Goal: Transaction & Acquisition: Purchase product/service

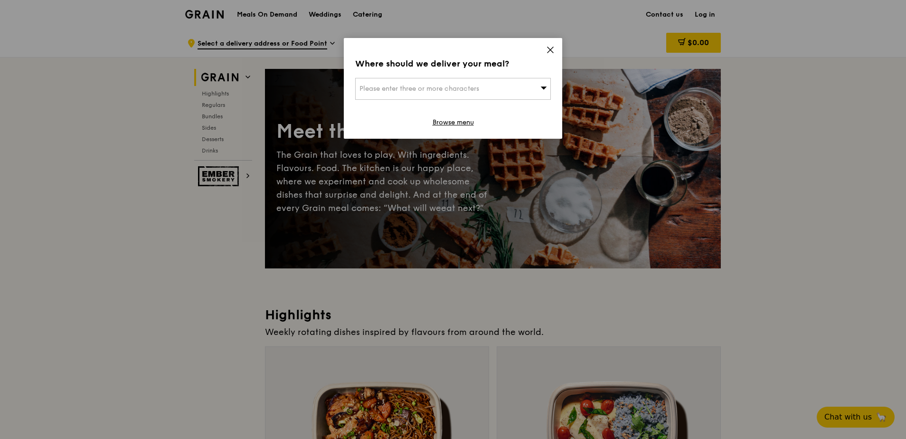
click at [554, 46] on icon at bounding box center [550, 50] width 9 height 9
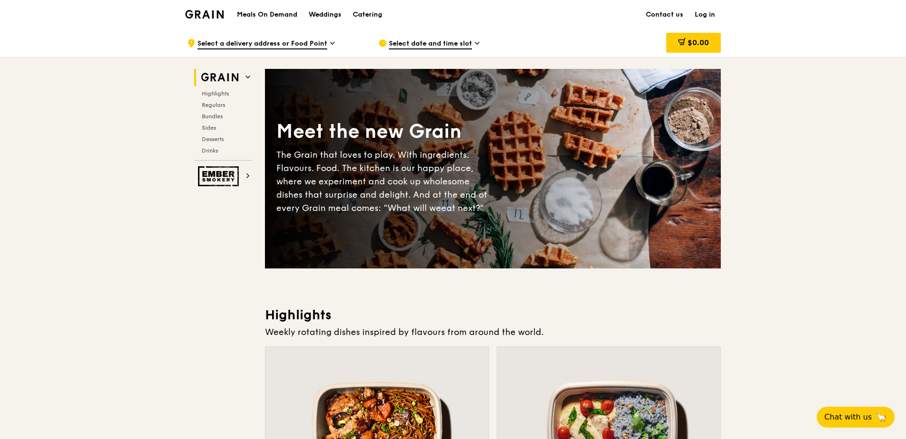
click at [442, 42] on span "Select date and time slot" at bounding box center [430, 44] width 83 height 10
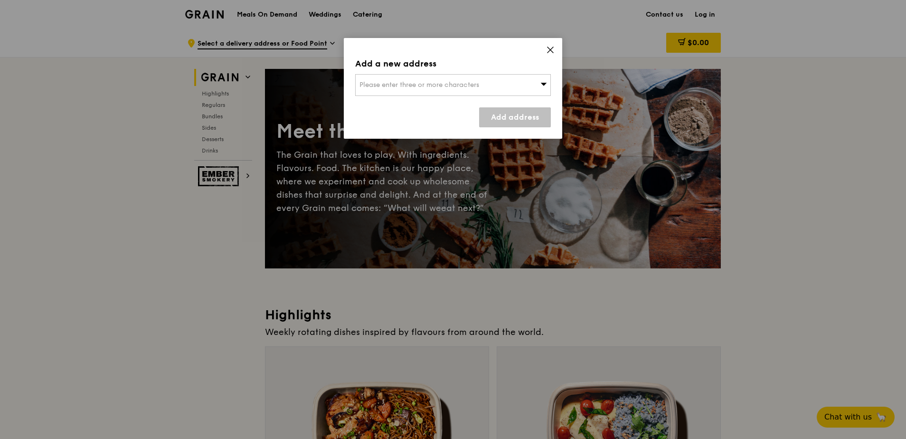
click at [548, 48] on icon at bounding box center [550, 50] width 9 height 9
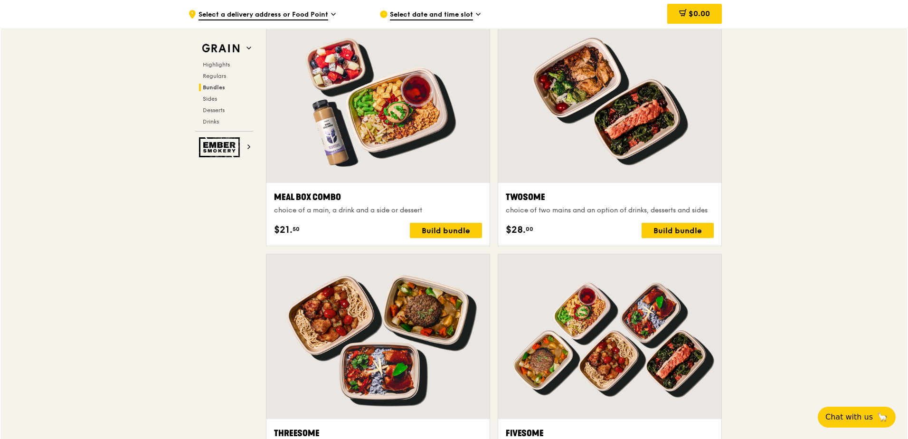
scroll to position [1330, 0]
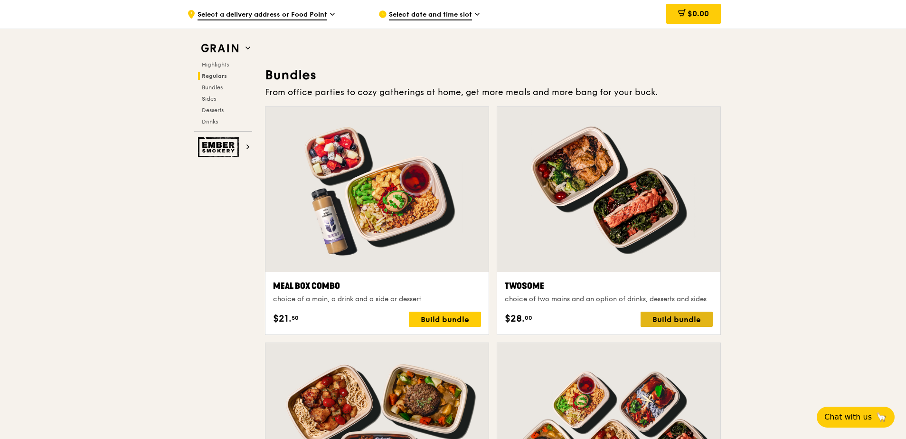
click at [675, 316] on div "Build bundle" at bounding box center [677, 319] width 72 height 15
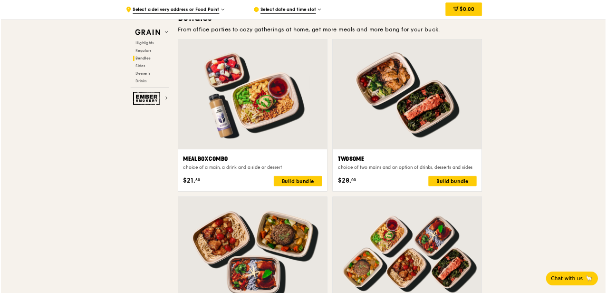
scroll to position [1377, 0]
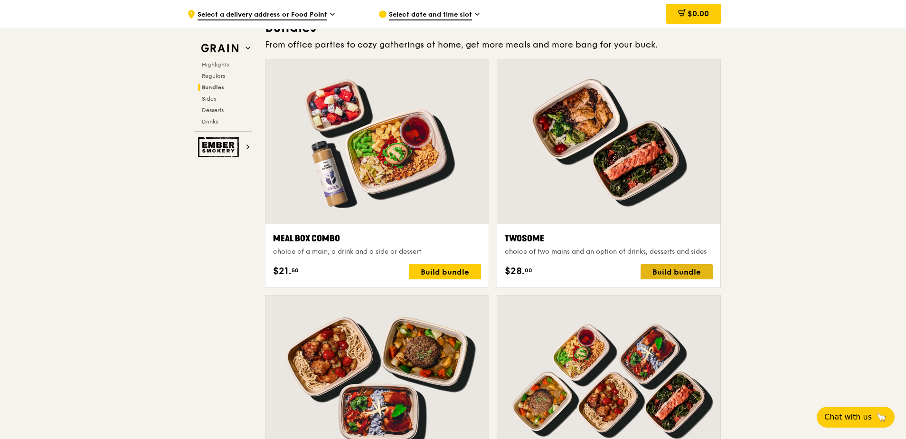
click at [675, 269] on div "Build bundle" at bounding box center [677, 271] width 72 height 15
click at [660, 112] on div at bounding box center [608, 141] width 223 height 165
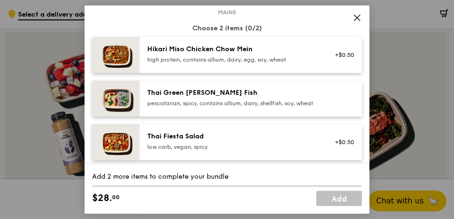
scroll to position [1365, 0]
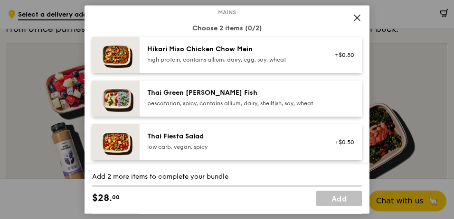
click at [219, 107] on div "pescatarian, spicy, contains allium, dairy, shellfish, soy, wheat" at bounding box center [232, 104] width 171 height 8
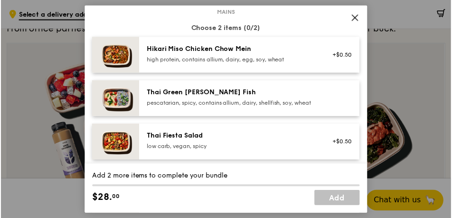
scroll to position [1377, 0]
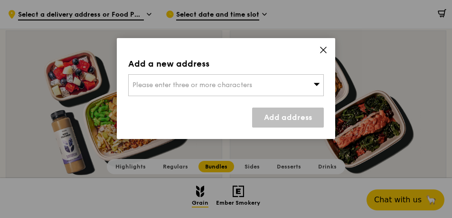
click at [325, 48] on icon at bounding box center [323, 50] width 9 height 9
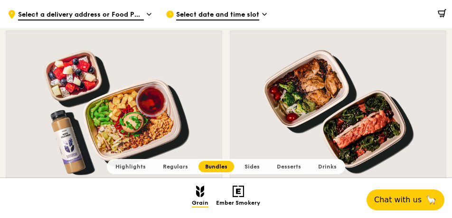
click at [225, 166] on span "Bundles" at bounding box center [216, 166] width 22 height 7
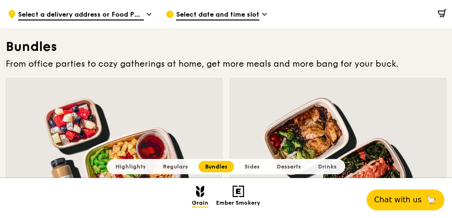
click at [320, 126] on div at bounding box center [338, 158] width 216 height 160
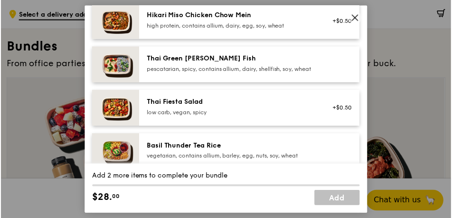
scroll to position [1330, 0]
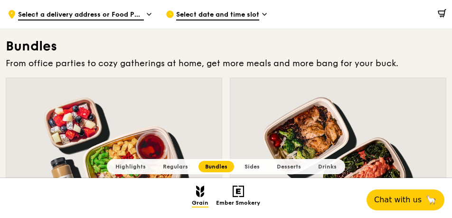
click at [288, 125] on div at bounding box center [338, 158] width 216 height 160
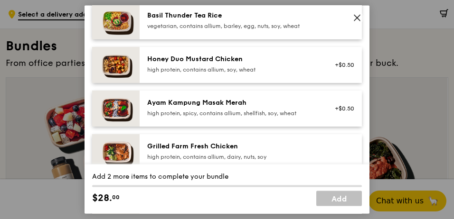
scroll to position [231, 0]
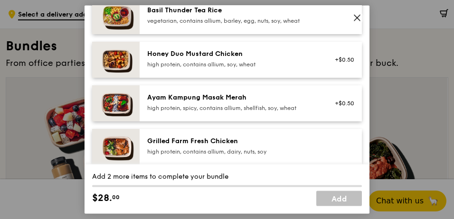
click at [341, 174] on div "Add 2 more items to complete your bundle" at bounding box center [227, 176] width 270 height 9
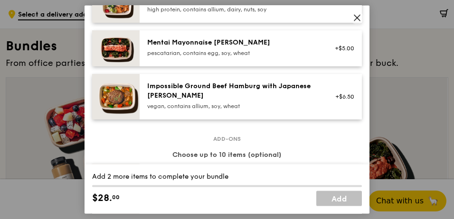
scroll to position [398, 0]
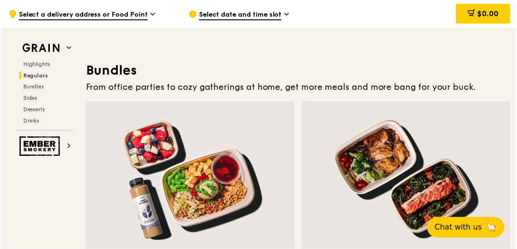
scroll to position [1331, 0]
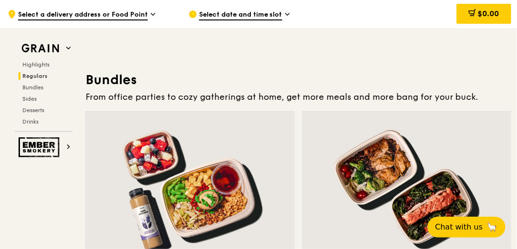
click at [385, 174] on div at bounding box center [407, 189] width 208 height 154
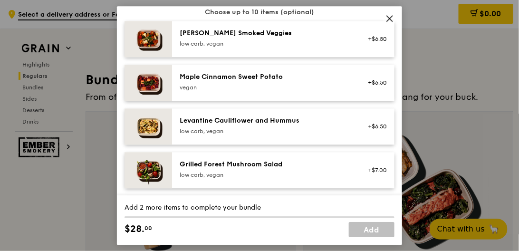
scroll to position [510, 0]
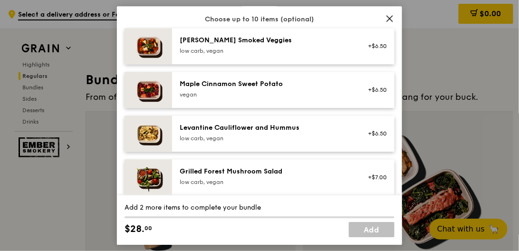
click at [389, 78] on div "Maple Cinnamon Sweet Potato [GEOGRAPHIC_DATA] +$6.50" at bounding box center [283, 90] width 222 height 36
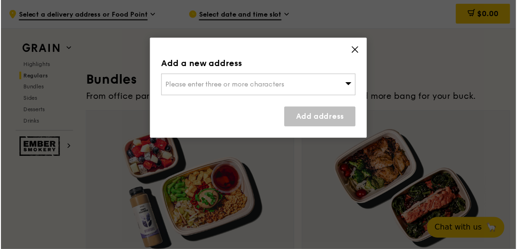
scroll to position [1331, 0]
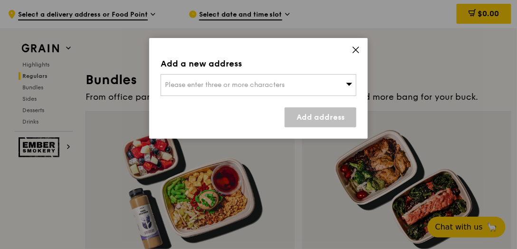
click at [354, 50] on icon at bounding box center [355, 50] width 9 height 9
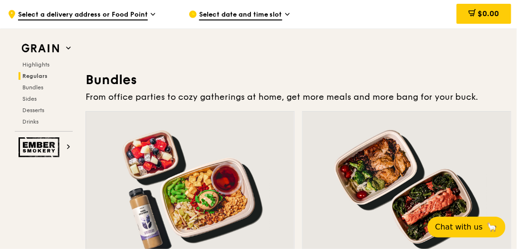
click at [395, 194] on div at bounding box center [407, 189] width 208 height 154
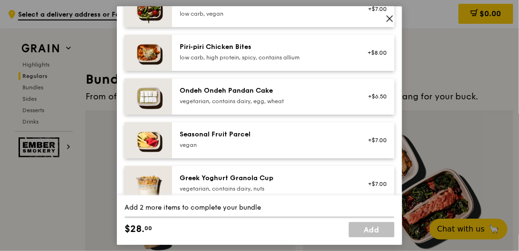
scroll to position [705, 0]
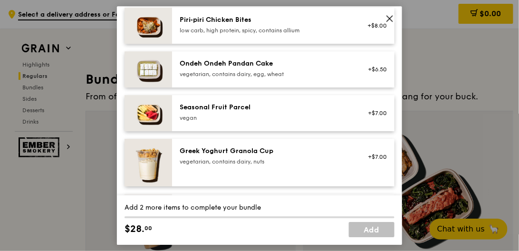
click at [391, 145] on div "Mains Choose 2 items (0/2) Hikari Miso Chicken Chow Mein high protein, contains…" at bounding box center [259, 54] width 285 height 1412
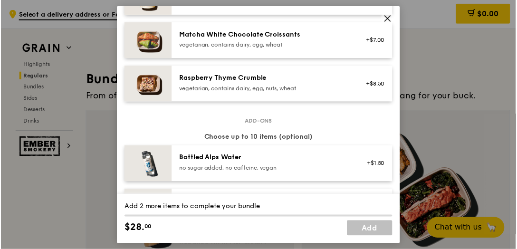
scroll to position [868, 0]
